Goal: Navigation & Orientation: Go to known website

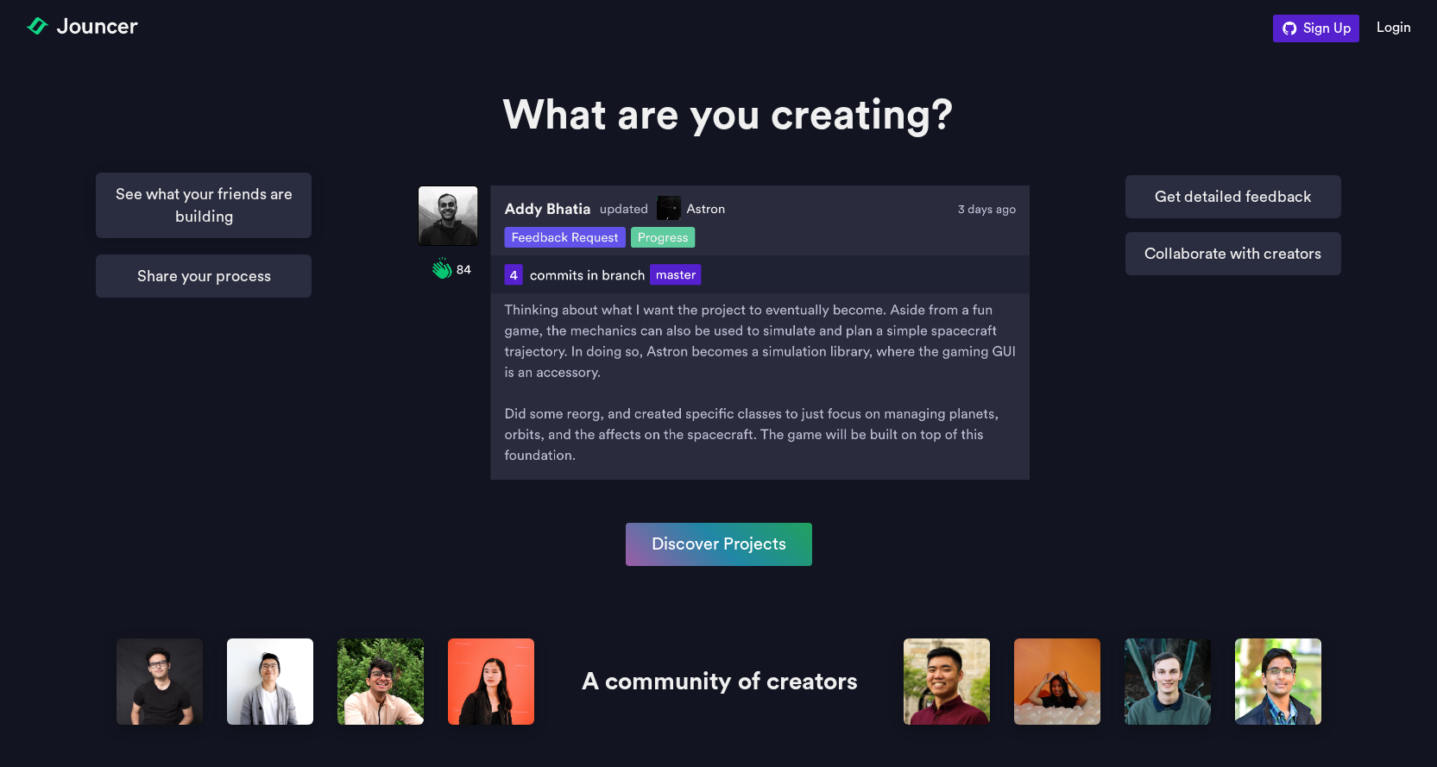
click at [207, 183] on p "See what your friends are building" at bounding box center [204, 206] width 216 height 66
click at [209, 279] on p "Share your process" at bounding box center [204, 273] width 216 height 43
click at [1185, 205] on p "Get detailed feedback" at bounding box center [1234, 194] width 216 height 43
click at [1182, 256] on p "Collaborate with creators" at bounding box center [1234, 251] width 216 height 43
click at [1225, 186] on p "Get detailed feedback" at bounding box center [1234, 194] width 216 height 43
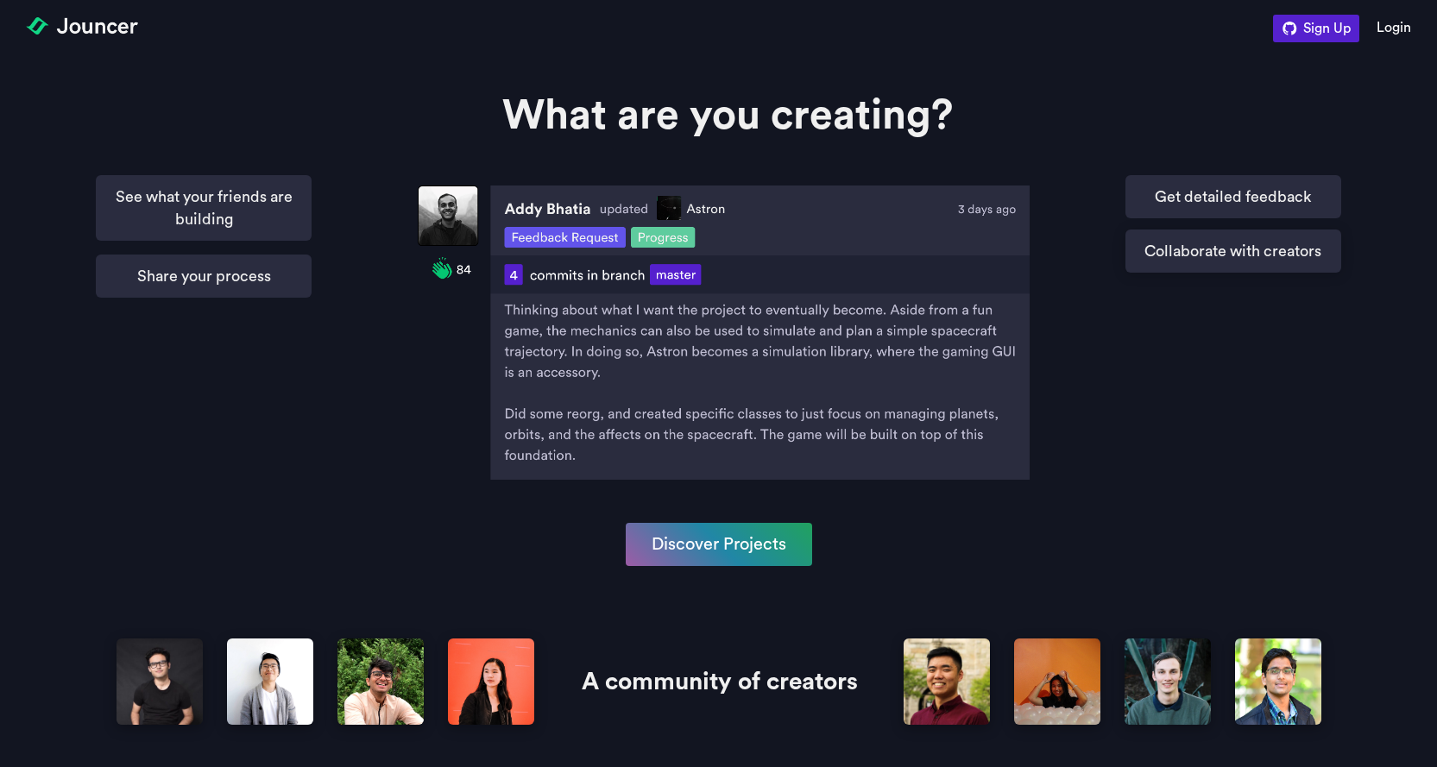
click at [1210, 237] on p "Collaborate with creators" at bounding box center [1234, 251] width 216 height 43
click at [1296, 38] on button "Sign Up" at bounding box center [1327, 27] width 65 height 28
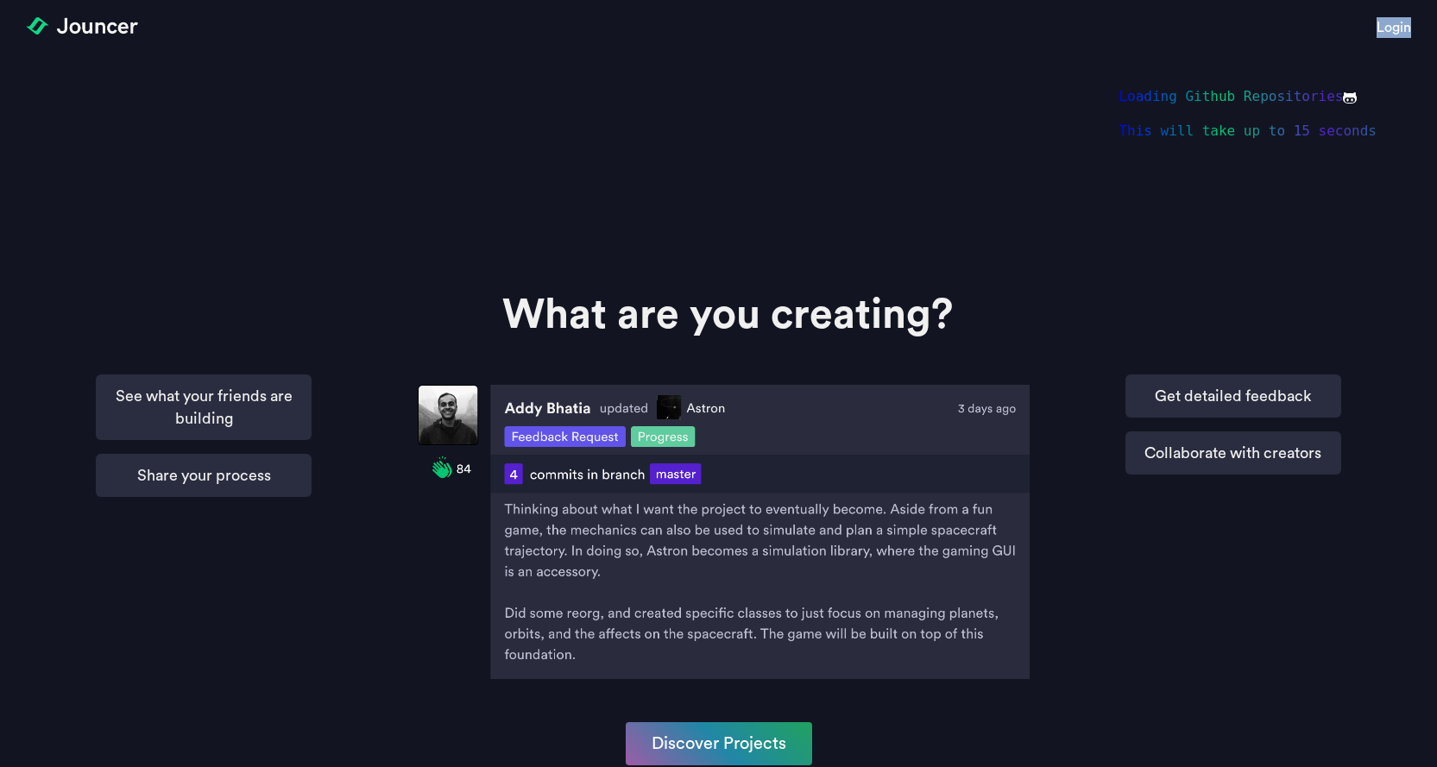
drag, startPoint x: 1097, startPoint y: 76, endPoint x: 1390, endPoint y: 184, distance: 311.9
click at [1390, 184] on section "Loading Github Repositories This will take up to 15 seconds Login" at bounding box center [718, 129] width 1437 height 259
click at [1390, 184] on link "Login" at bounding box center [1394, 129] width 35 height 224
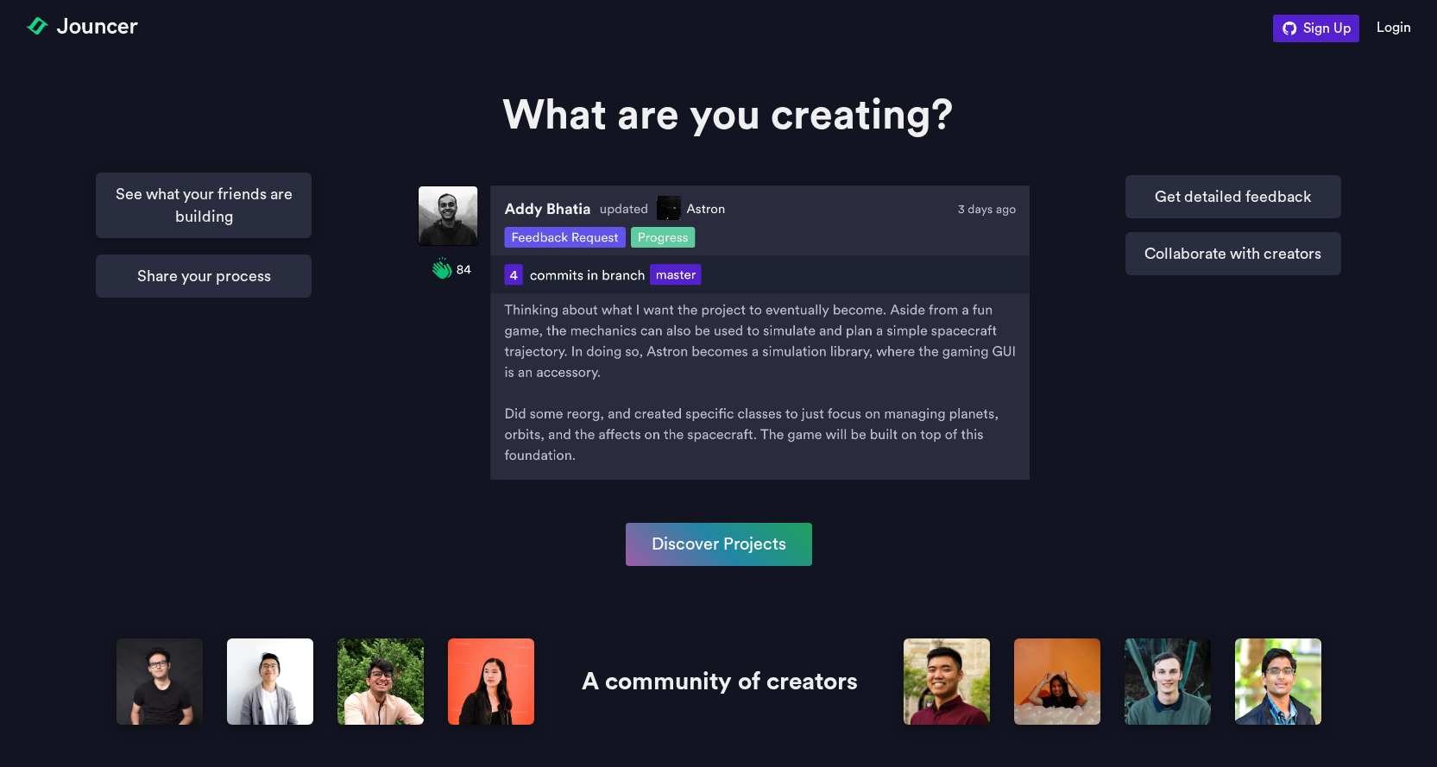
click at [223, 204] on p "See what your friends are building" at bounding box center [204, 206] width 216 height 66
click at [249, 294] on p "Share your process" at bounding box center [204, 273] width 216 height 43
click at [1192, 199] on p "Get detailed feedback" at bounding box center [1234, 194] width 216 height 43
